Goal: Find specific page/section: Find specific page/section

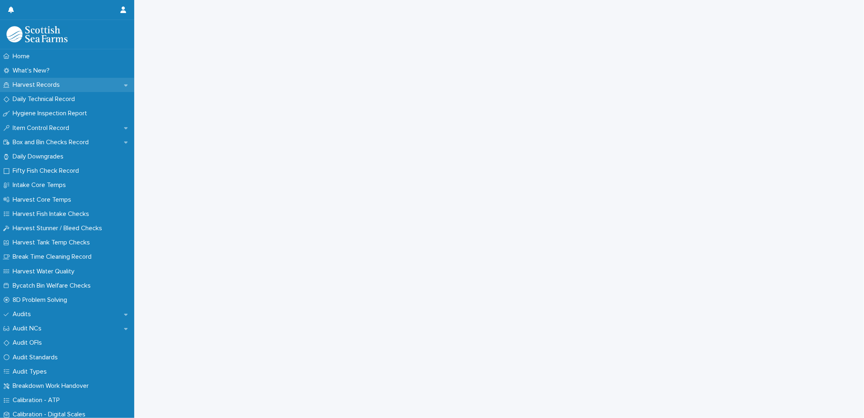
click at [40, 81] on p "Harvest Records" at bounding box center [37, 85] width 57 height 8
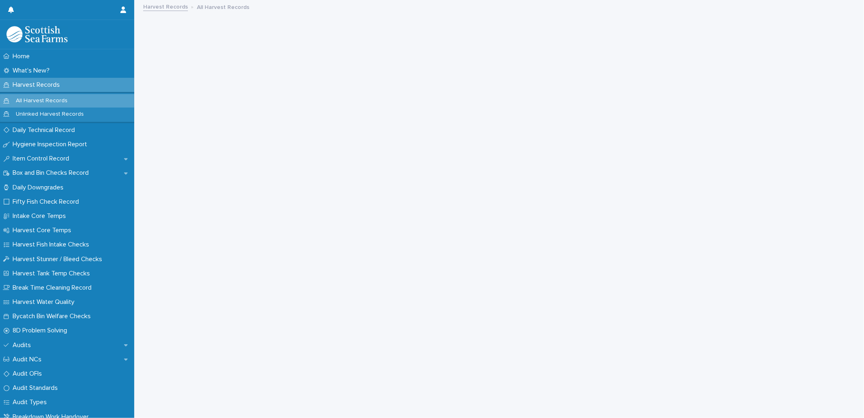
click at [66, 83] on p "Harvest Records" at bounding box center [37, 85] width 57 height 8
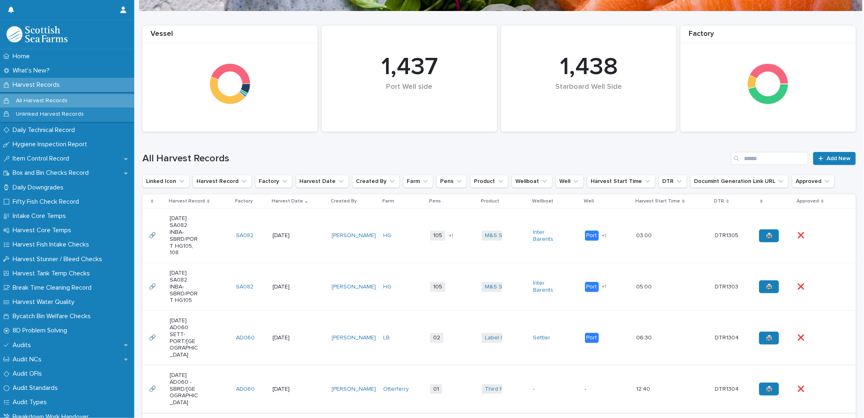
scroll to position [181, 0]
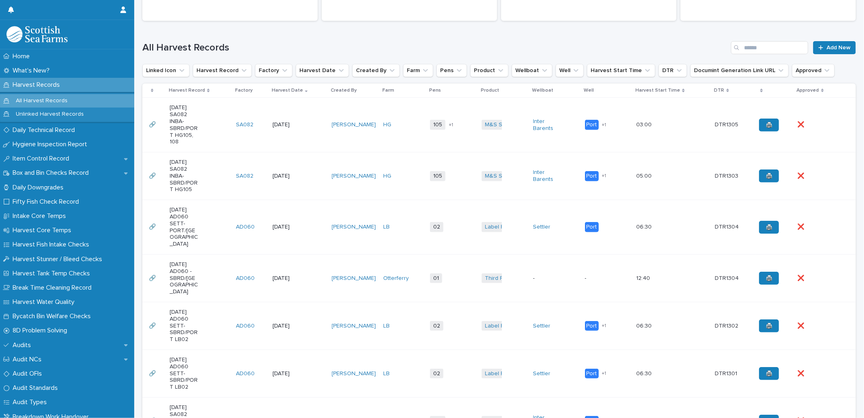
click at [357, 282] on td "[PERSON_NAME]" at bounding box center [355, 278] width 52 height 48
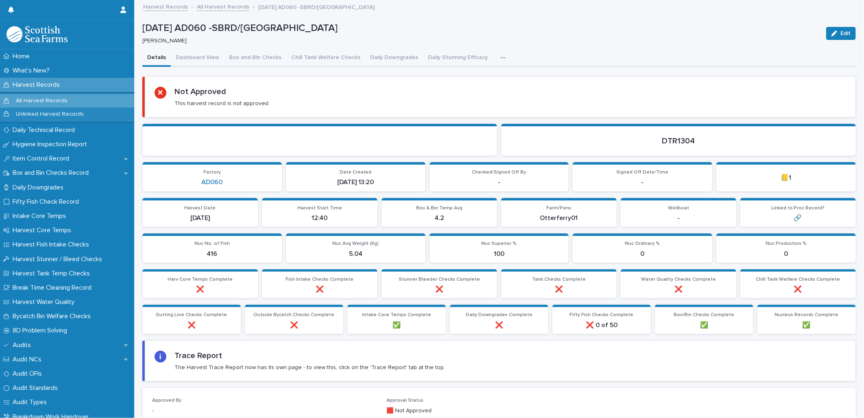
click at [496, 55] on button "button" at bounding box center [505, 58] width 18 height 16
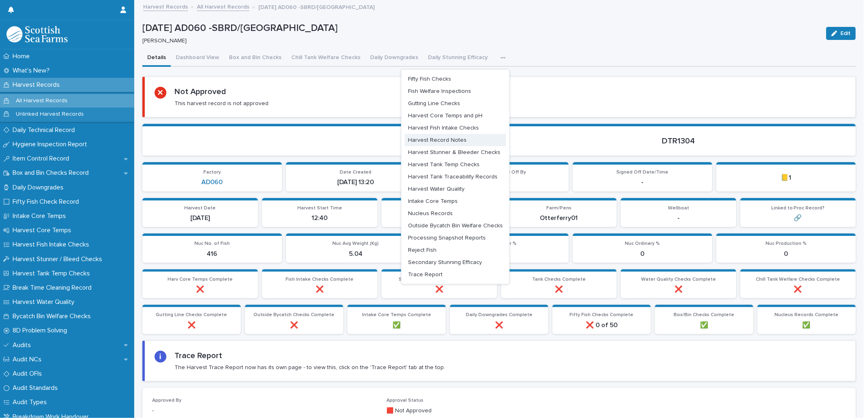
click at [436, 134] on button "Harvest Record Notes" at bounding box center [455, 140] width 101 height 12
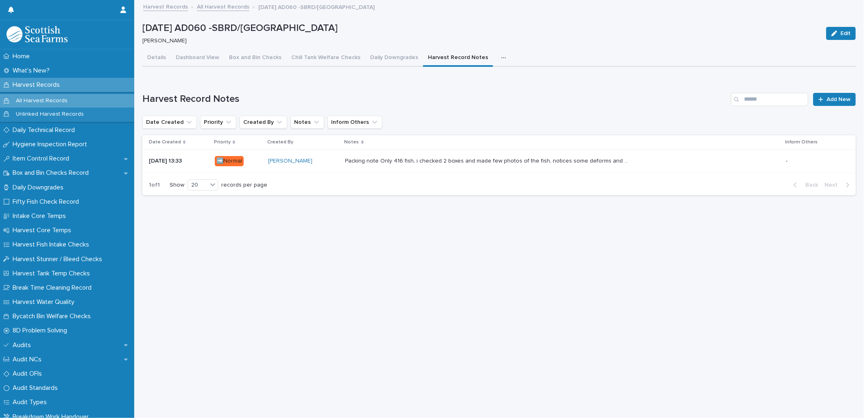
click at [501, 56] on icon "button" at bounding box center [503, 58] width 5 height 6
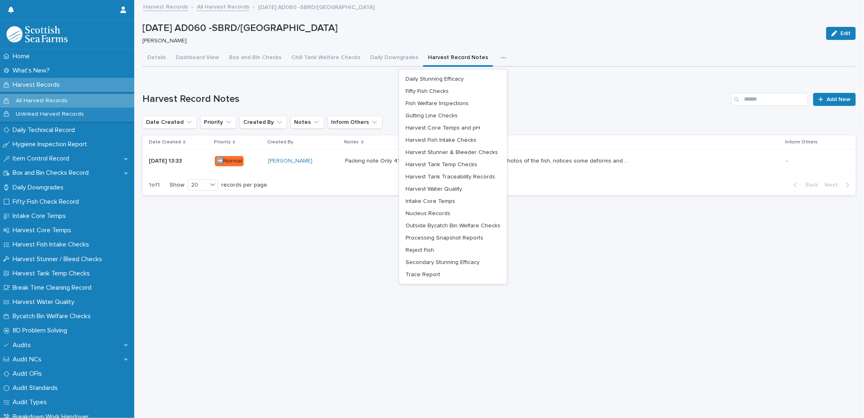
click at [523, 81] on div "Loading... Saving… Harvest Record Notes Add New Date Created Priority Created B…" at bounding box center [499, 139] width 714 height 125
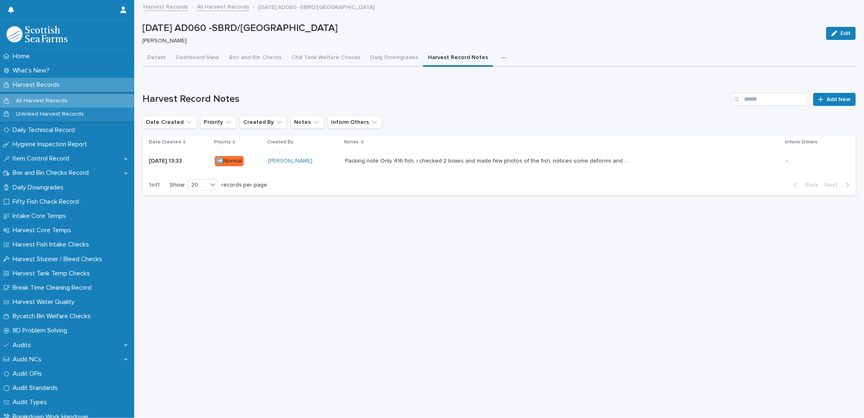
click at [497, 53] on button "button" at bounding box center [506, 58] width 18 height 16
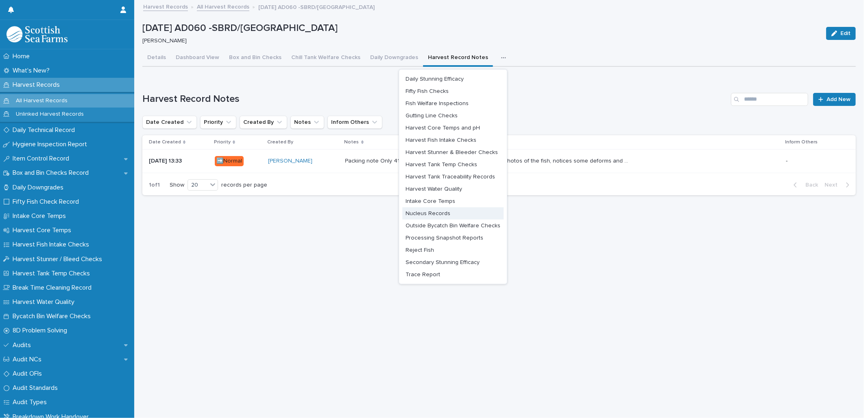
click at [440, 210] on span "Nucleus Records" at bounding box center [428, 213] width 45 height 6
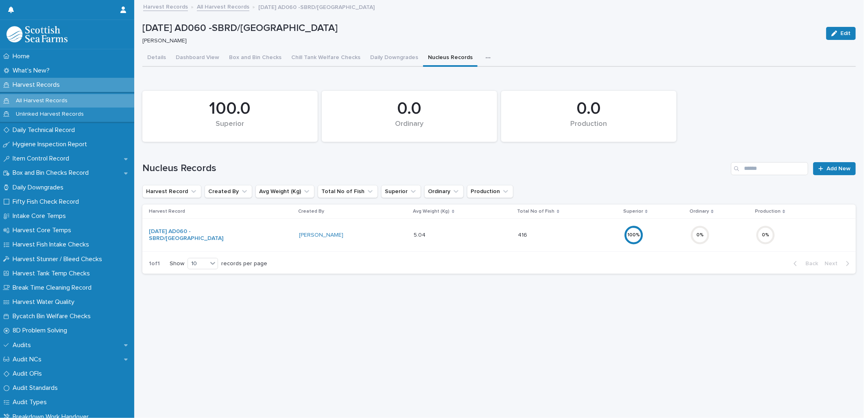
click at [195, 314] on div "Loading... Saving… Loading... Saving… [DATE] AD060 -SBRD/[GEOGRAPHIC_DATA] Edit…" at bounding box center [499, 199] width 722 height 396
click at [486, 59] on icon "button" at bounding box center [488, 58] width 5 height 6
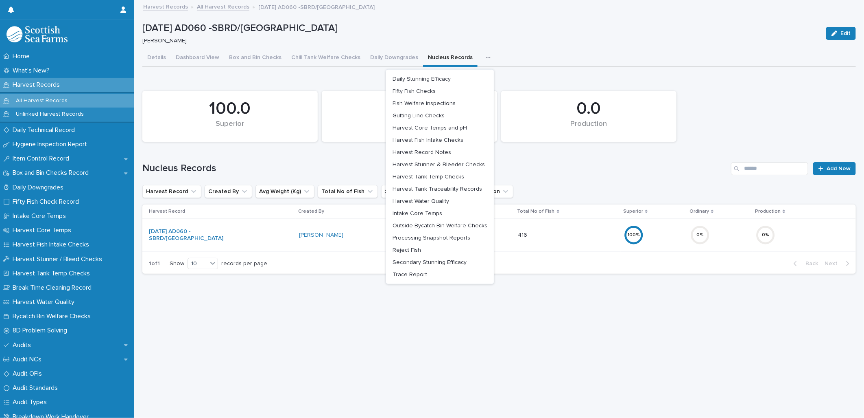
click at [548, 31] on p "[DATE] AD060 -SBRD/[GEOGRAPHIC_DATA]" at bounding box center [481, 28] width 678 height 12
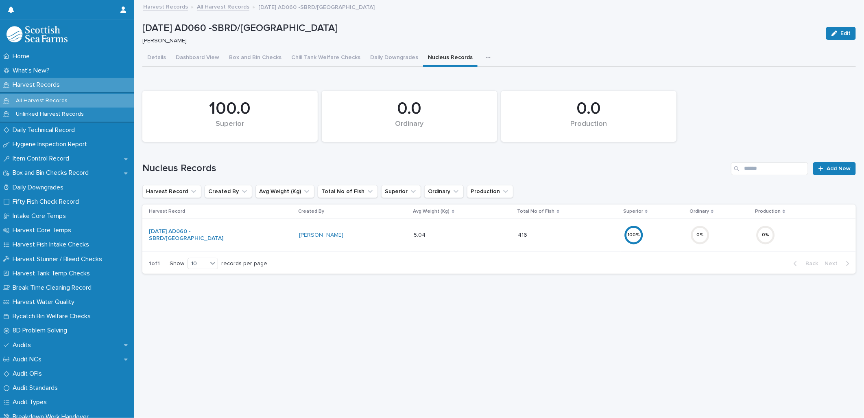
click at [486, 58] on icon "button" at bounding box center [488, 58] width 5 height 6
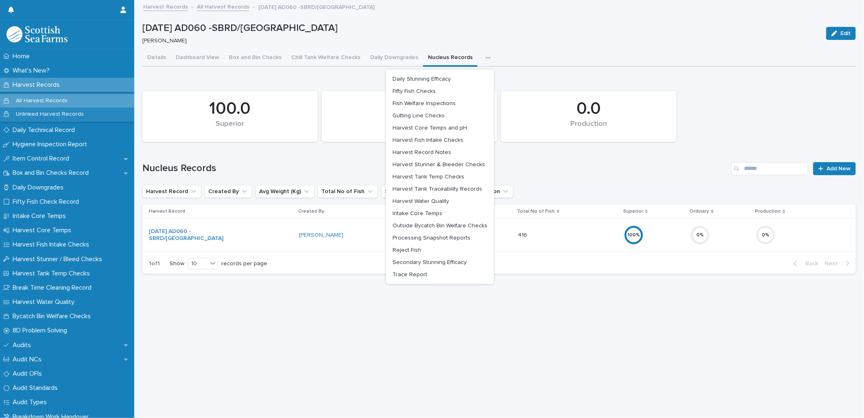
click at [505, 44] on p "[PERSON_NAME]" at bounding box center [479, 40] width 674 height 7
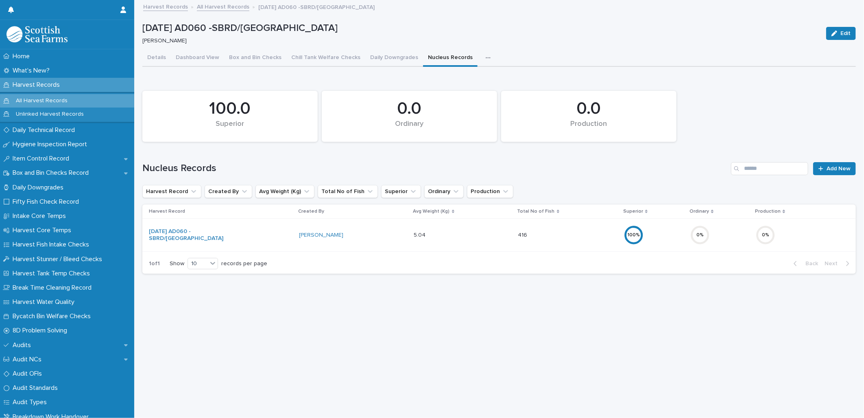
click at [217, 7] on link "All Harvest Records" at bounding box center [223, 6] width 53 height 9
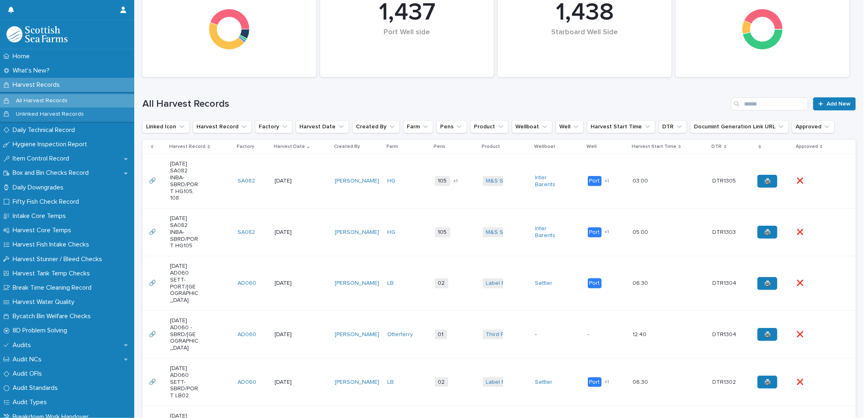
scroll to position [271, 0]
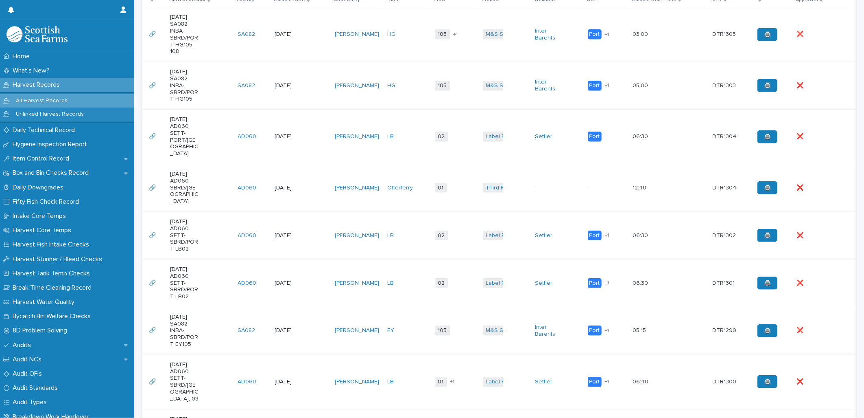
click at [389, 196] on td "Otterferry" at bounding box center [408, 188] width 48 height 48
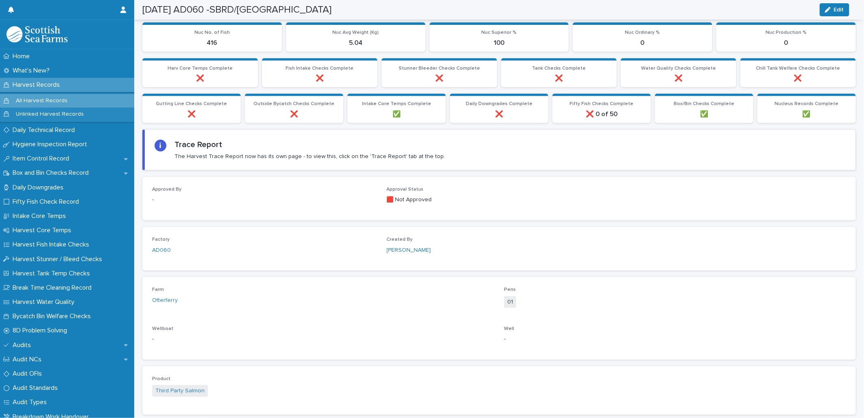
scroll to position [30, 0]
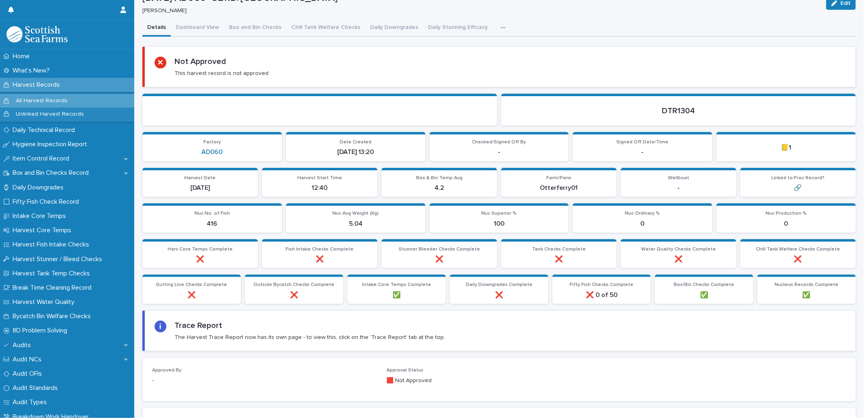
click at [496, 25] on button "button" at bounding box center [505, 28] width 18 height 16
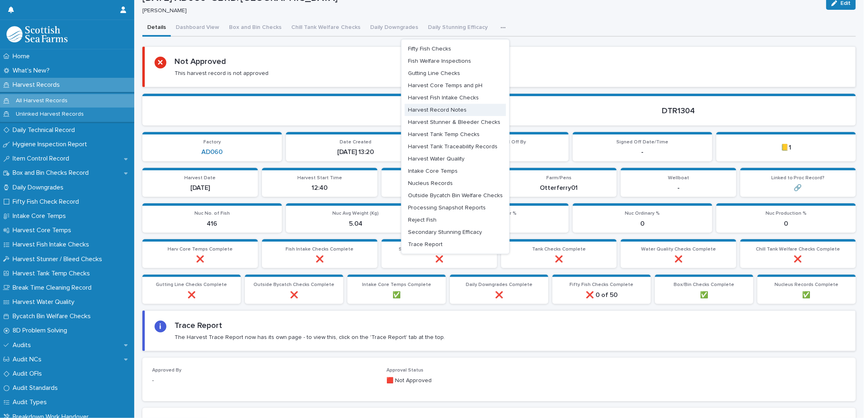
click at [444, 108] on span "Harvest Record Notes" at bounding box center [437, 110] width 59 height 6
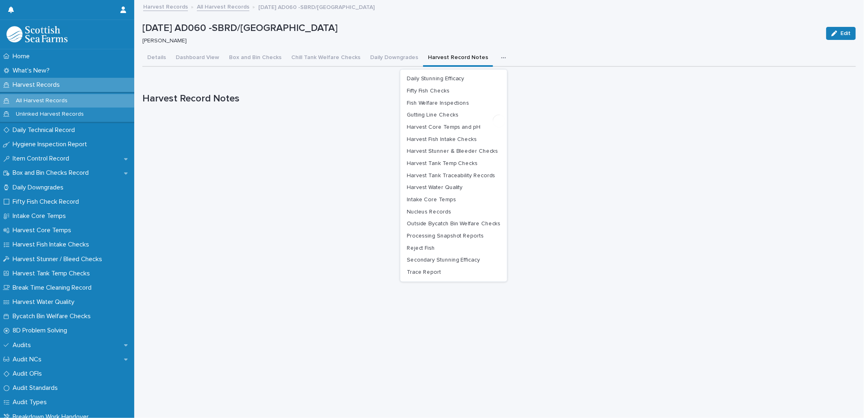
scroll to position [7, 0]
